Goal: Answer question/provide support: Share knowledge or assist other users

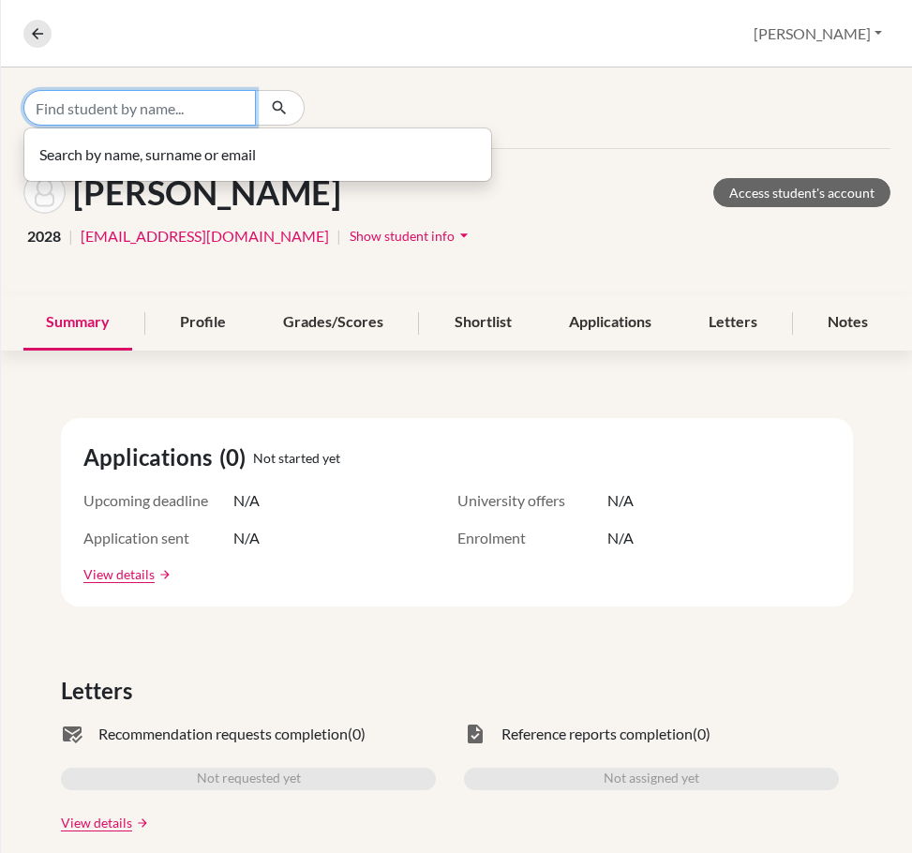
click at [182, 116] on input "Find student by name..." at bounding box center [139, 108] width 232 height 36
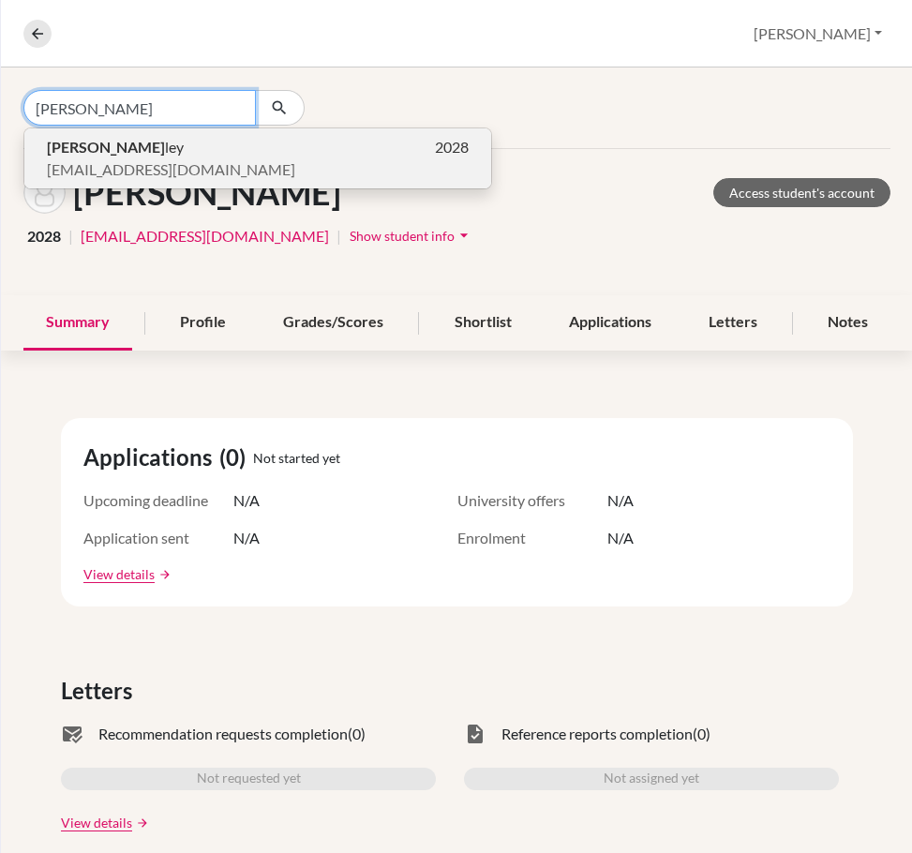
type input "[PERSON_NAME]"
click at [154, 153] on p "[PERSON_NAME] [PERSON_NAME] 2028" at bounding box center [258, 147] width 422 height 22
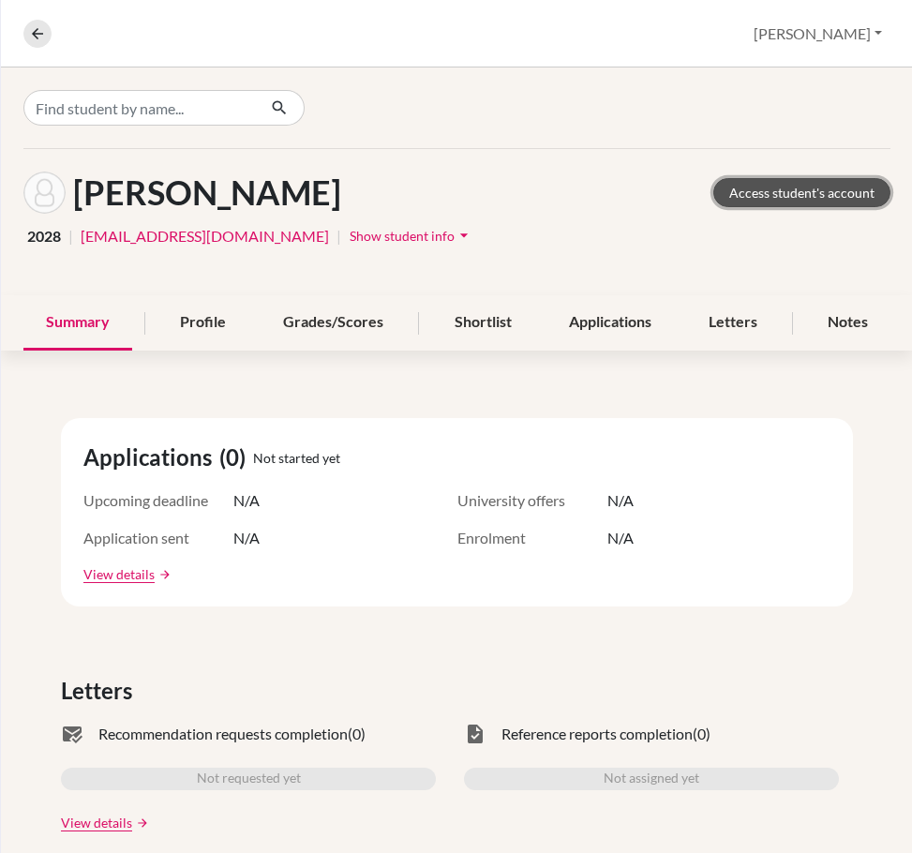
click at [810, 198] on link "Access student's account" at bounding box center [801, 192] width 177 height 29
click at [501, 164] on div "Ashley, Jolynn Access student's account 2028 | jolynnashley@sekolahciputra.sch.…" at bounding box center [457, 222] width 912 height 146
click at [763, 187] on link "Access student's account" at bounding box center [801, 192] width 177 height 29
